Goal: Information Seeking & Learning: Check status

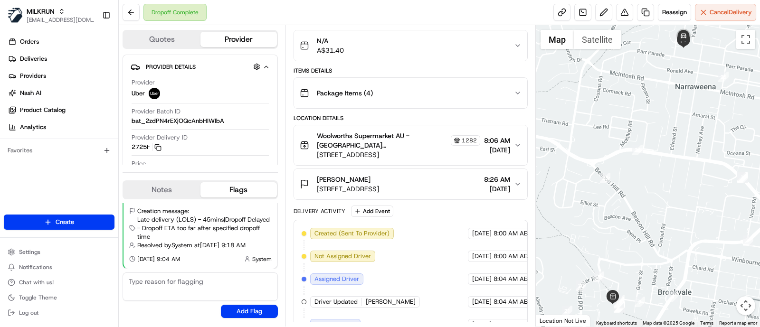
click at [175, 189] on button "Notes" at bounding box center [162, 189] width 77 height 15
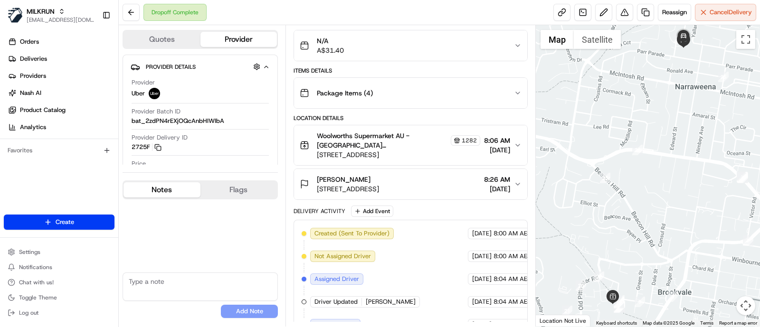
click at [236, 186] on button "Flags" at bounding box center [238, 189] width 77 height 15
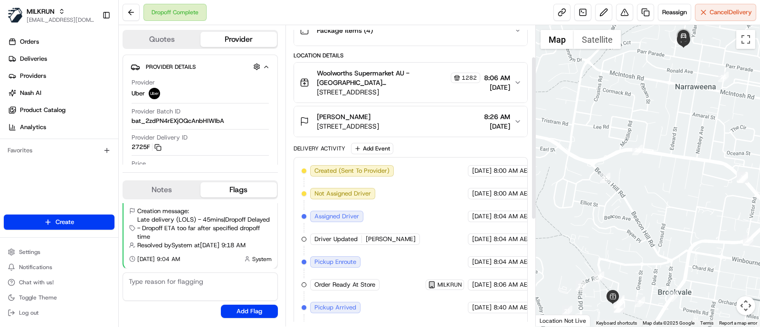
scroll to position [52, 0]
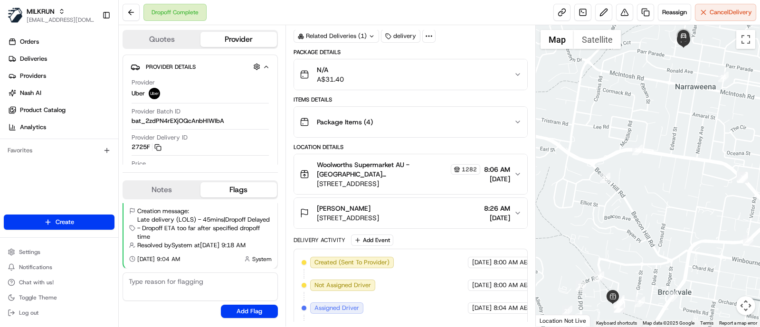
click at [379, 214] on span "5 Nyari Way, Narraweena, NSW 2099, AU" at bounding box center [348, 218] width 62 height 10
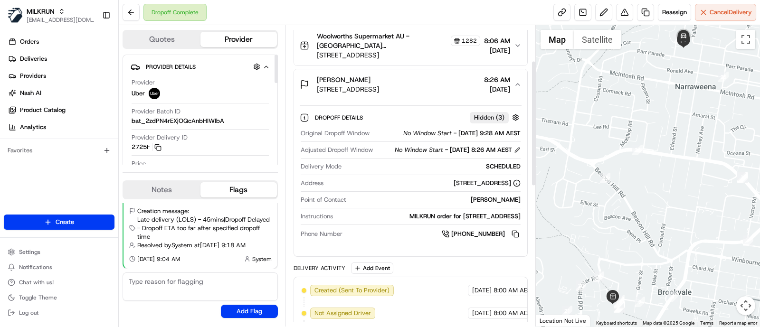
scroll to position [0, 0]
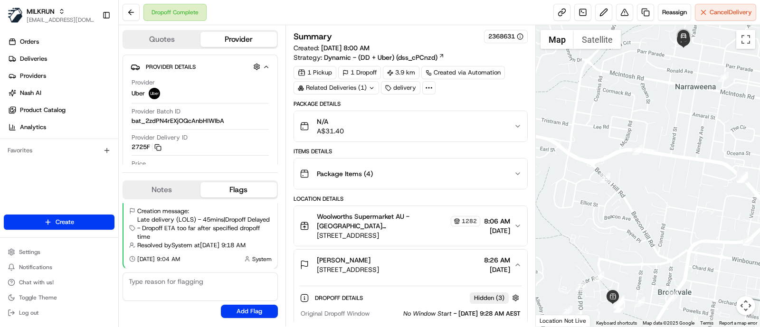
click at [431, 84] on icon at bounding box center [429, 88] width 9 height 9
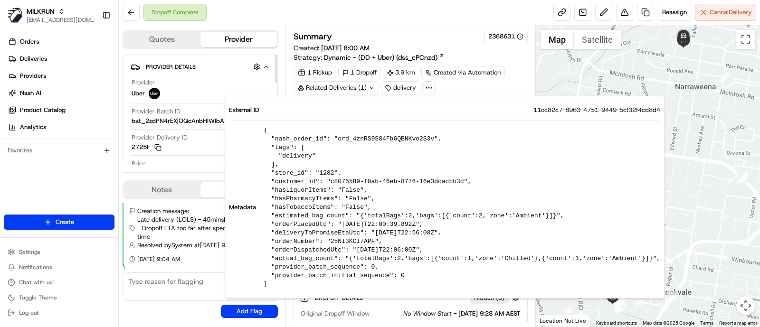
click at [190, 175] on div "Quotes Provider Provider Details Hidden ( 3 ) Provider Uber Provider Batch ID b…" at bounding box center [202, 176] width 167 height 302
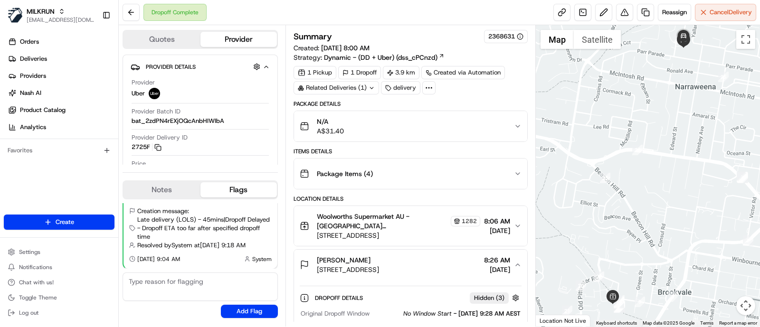
click at [388, 125] on div "N/A A$31.40" at bounding box center [407, 126] width 214 height 19
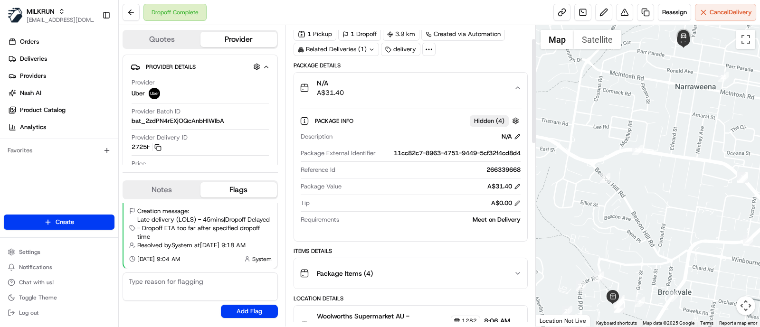
scroll to position [39, 0]
click at [696, 148] on div at bounding box center [648, 176] width 225 height 302
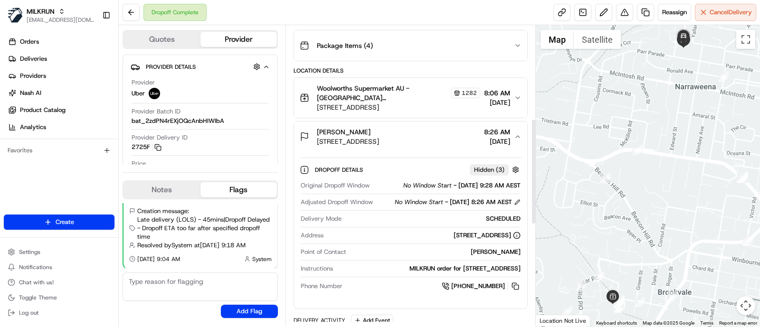
scroll to position [266, 0]
click at [44, 59] on span "Deliveries" at bounding box center [33, 59] width 27 height 9
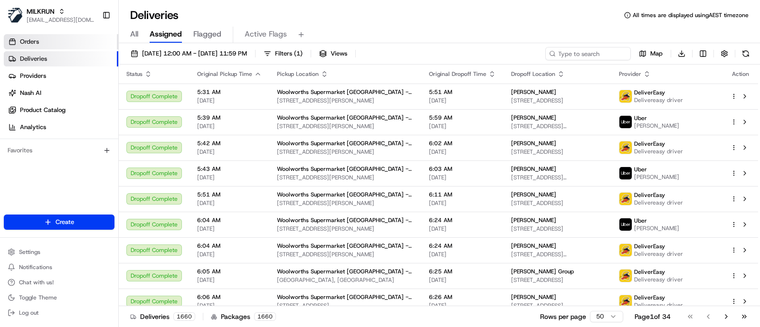
click at [33, 42] on span "Orders" at bounding box center [29, 42] width 19 height 9
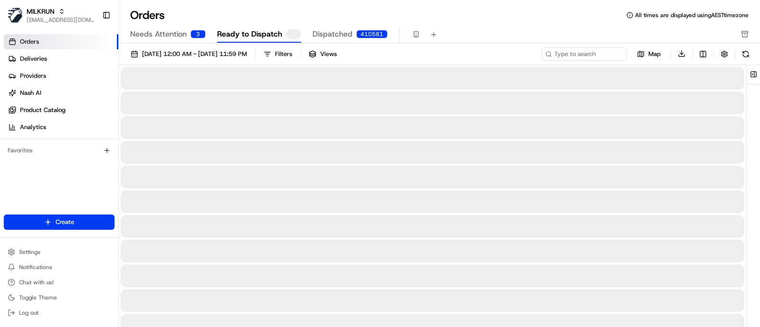
click at [160, 36] on span "Needs Attention" at bounding box center [158, 34] width 57 height 11
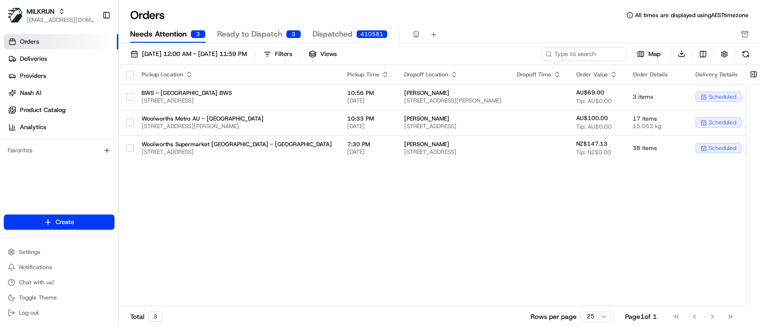
click at [277, 33] on span "Ready to Dispatch" at bounding box center [249, 34] width 65 height 11
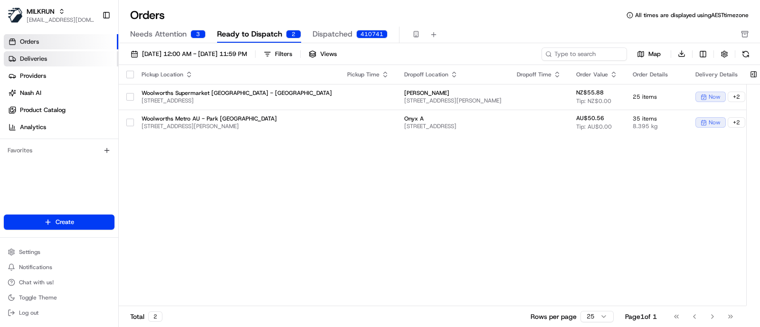
click at [45, 62] on span "Deliveries" at bounding box center [33, 59] width 27 height 9
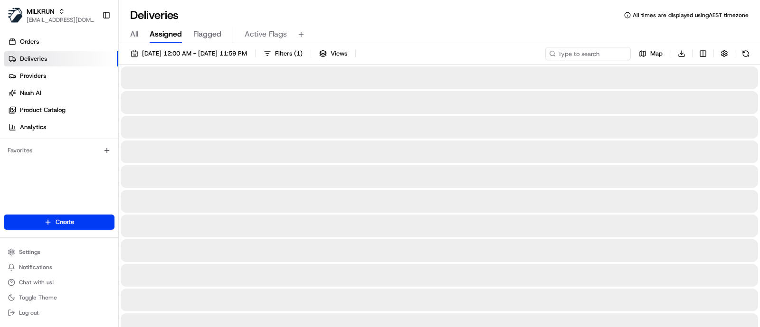
click at [136, 35] on span "All" at bounding box center [134, 34] width 8 height 11
click at [175, 53] on span "25/08/2025 12:00 AM - 25/08/2025 11:59 PM" at bounding box center [194, 53] width 105 height 9
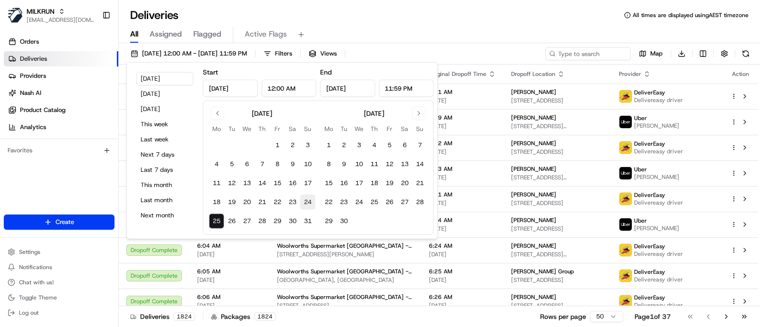
click at [309, 201] on button "24" at bounding box center [307, 202] width 15 height 15
type input "Aug 24, 2025"
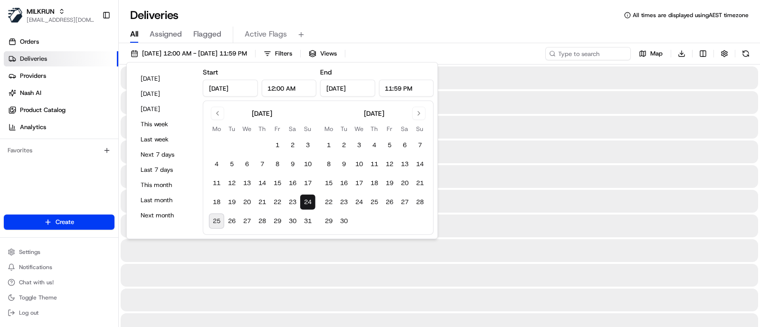
click at [309, 201] on button "24" at bounding box center [307, 202] width 15 height 15
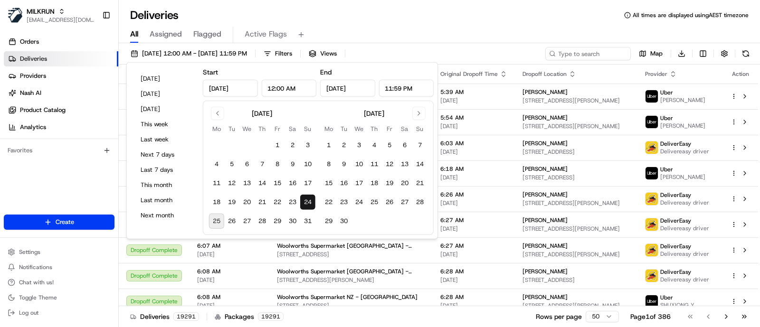
click at [525, 23] on div "All Assigned Flagged Active Flags" at bounding box center [439, 33] width 641 height 20
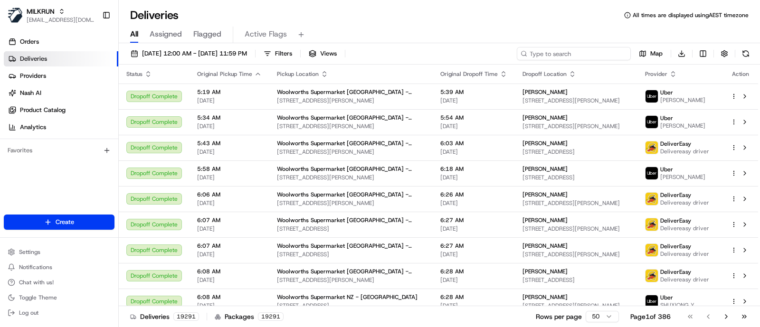
click at [566, 56] on input at bounding box center [574, 53] width 114 height 13
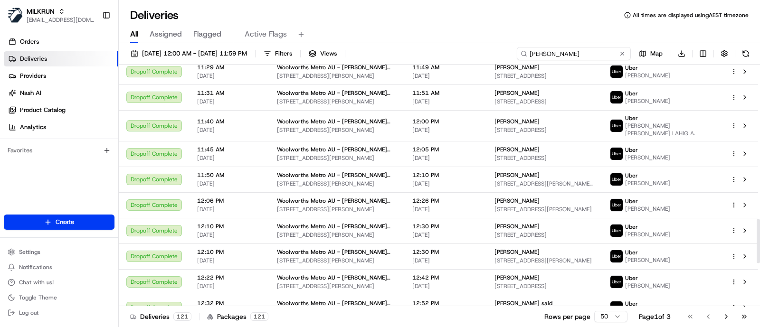
scroll to position [1080, 0]
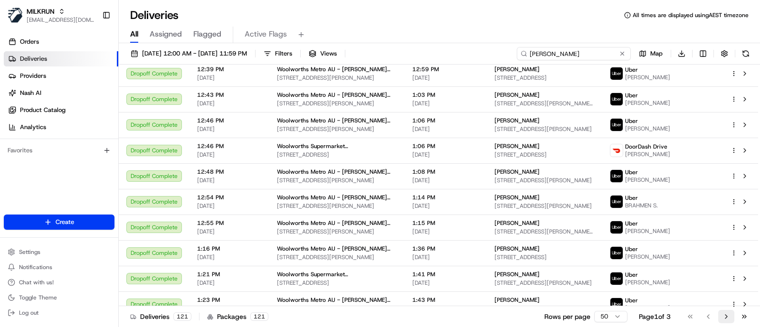
type input "kelvin grove"
click at [726, 316] on button "Go to next page" at bounding box center [726, 316] width 16 height 13
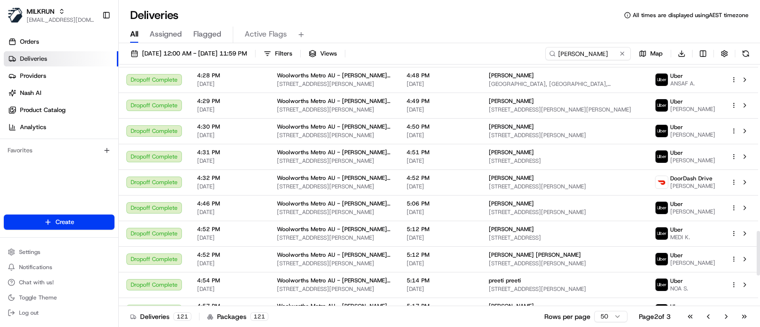
scroll to position [1065, 0]
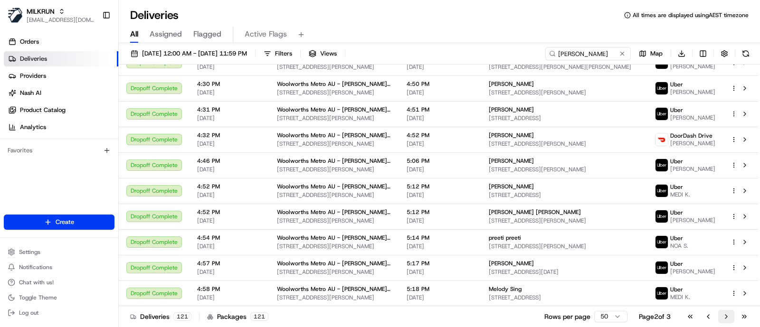
click at [722, 317] on button "Go to next page" at bounding box center [726, 316] width 16 height 13
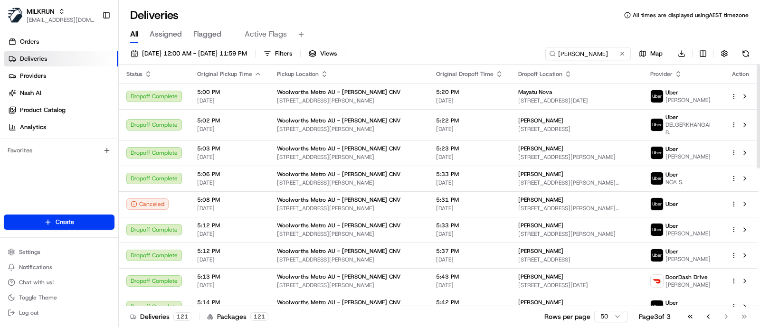
click at [714, 34] on div "All Assigned Flagged Active Flags" at bounding box center [439, 35] width 641 height 17
click at [658, 28] on div "All Assigned Flagged Active Flags" at bounding box center [439, 35] width 641 height 17
click at [626, 52] on button at bounding box center [623, 54] width 10 height 10
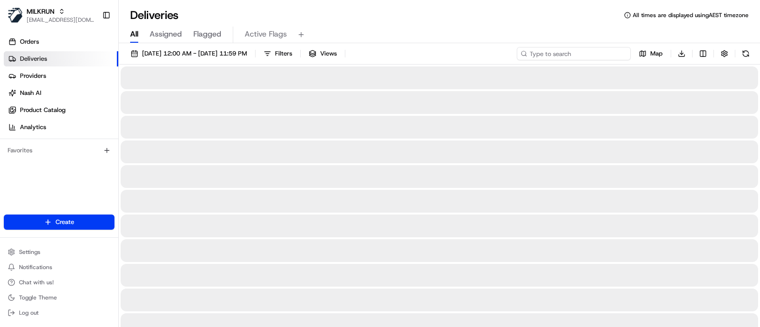
click at [597, 49] on input at bounding box center [574, 53] width 114 height 13
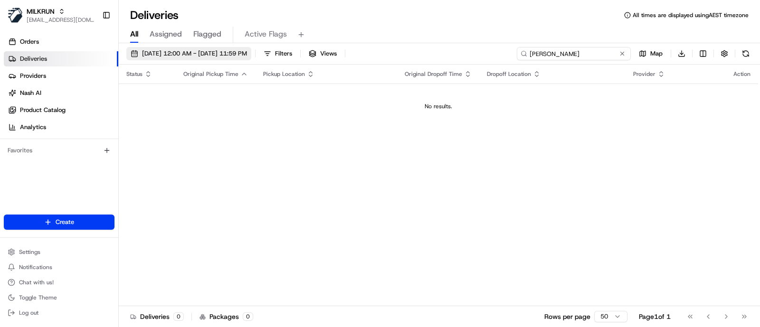
type input "marie bouman"
click at [167, 48] on button "24/08/2025 12:00 AM - 24/08/2025 11:59 PM" at bounding box center [188, 53] width 125 height 13
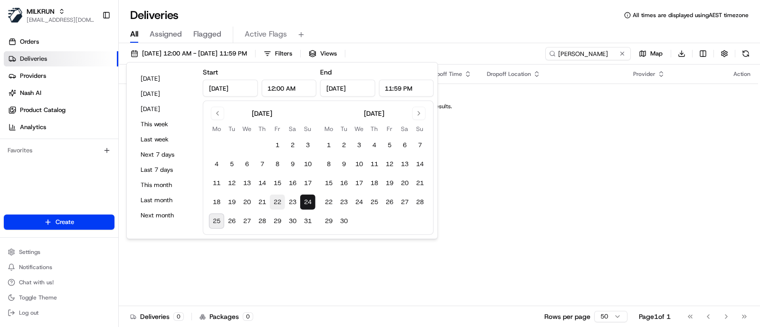
click at [280, 200] on button "22" at bounding box center [277, 202] width 15 height 15
type input "Aug 22, 2025"
click at [274, 202] on button "22" at bounding box center [277, 202] width 15 height 15
click at [571, 55] on input "marie bouman" at bounding box center [574, 53] width 114 height 13
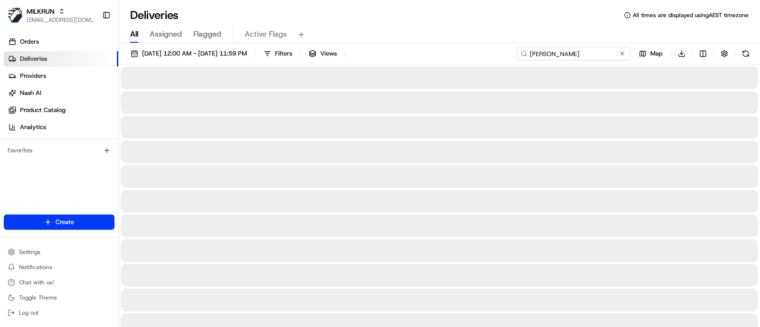
click at [584, 54] on input "maire bouman" at bounding box center [574, 53] width 114 height 13
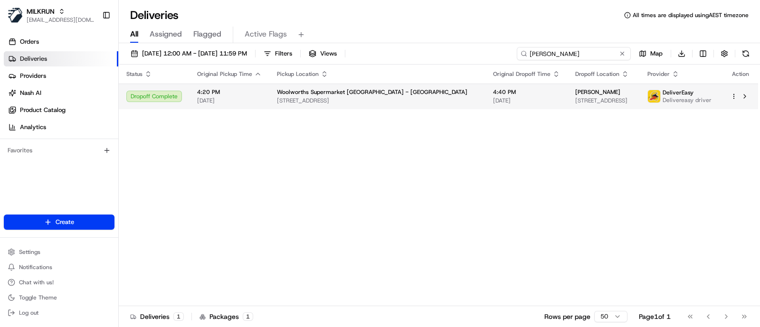
type input "maire bouman"
click at [493, 104] on span "[DATE]" at bounding box center [526, 101] width 67 height 8
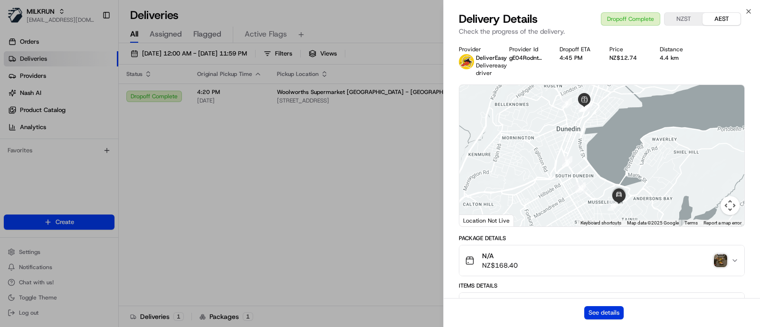
click at [601, 314] on button "See details" at bounding box center [603, 312] width 39 height 13
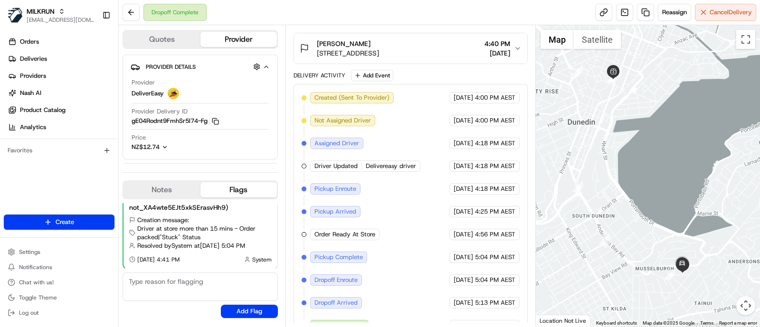
scroll to position [217, 0]
click at [711, 79] on div at bounding box center [648, 176] width 225 height 302
